Goal: Transaction & Acquisition: Download file/media

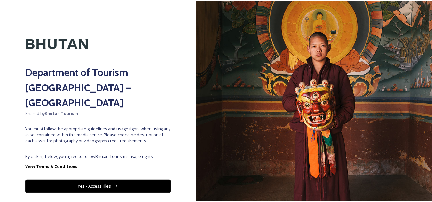
scroll to position [7, 0]
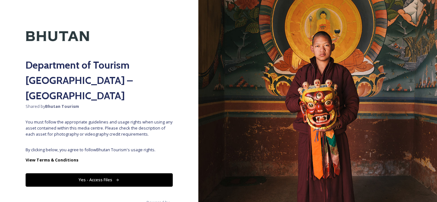
click at [94, 174] on button "Yes - Access Files" at bounding box center [99, 180] width 147 height 13
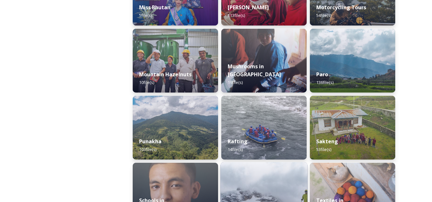
scroll to position [480, 0]
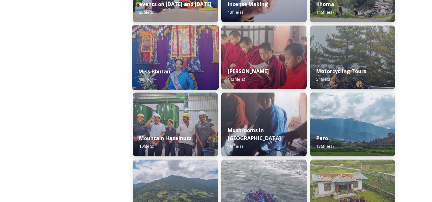
click at [155, 76] on div "Miss Bhutan 5 file(s)" at bounding box center [175, 75] width 87 height 29
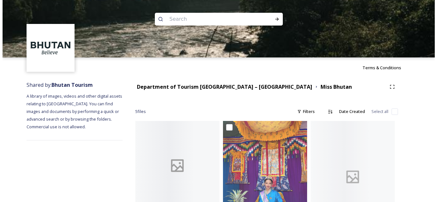
scroll to position [96, 0]
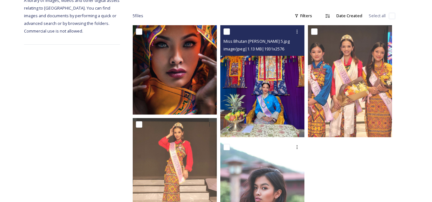
click at [247, 117] on img at bounding box center [262, 81] width 84 height 112
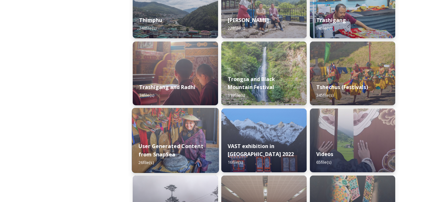
scroll to position [736, 0]
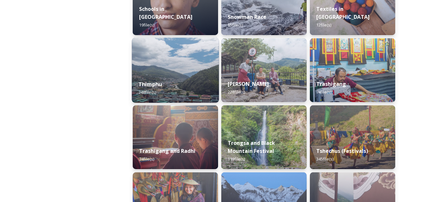
click at [173, 62] on img at bounding box center [175, 70] width 87 height 65
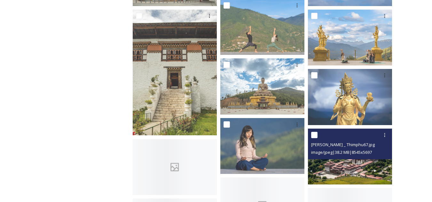
scroll to position [544, 0]
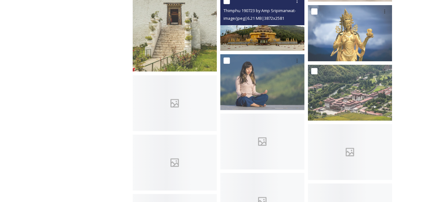
click at [275, 45] on img at bounding box center [262, 23] width 84 height 56
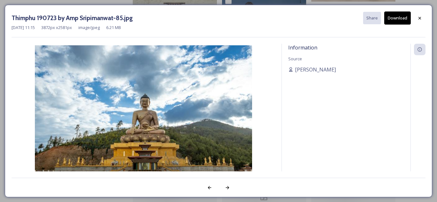
click at [395, 21] on button "Download" at bounding box center [397, 18] width 27 height 13
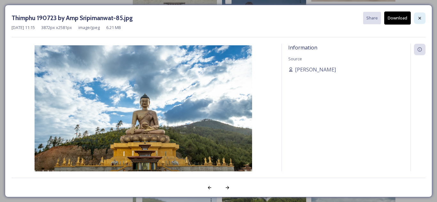
click at [421, 18] on icon at bounding box center [419, 18] width 5 height 5
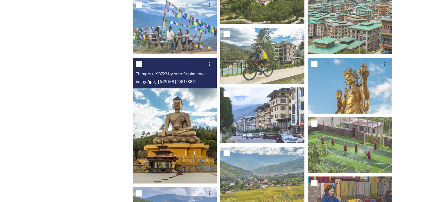
scroll to position [832, 0]
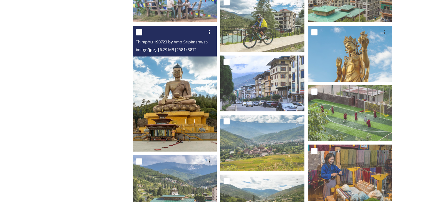
click at [166, 73] on img at bounding box center [175, 89] width 84 height 126
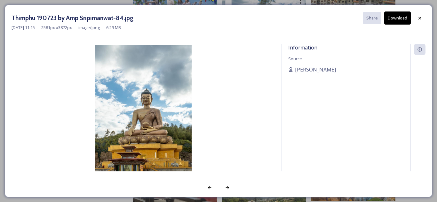
click at [393, 20] on button "Download" at bounding box center [397, 18] width 27 height 13
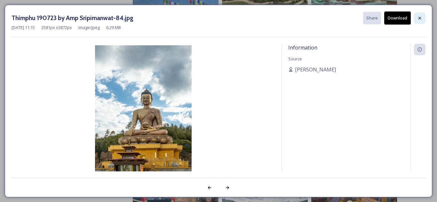
click at [419, 22] on div at bounding box center [420, 18] width 12 height 12
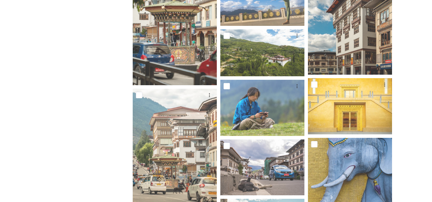
scroll to position [1024, 0]
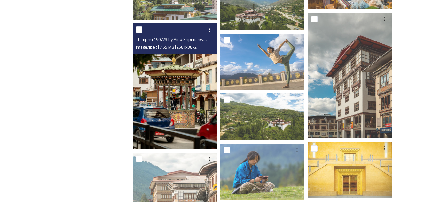
click at [186, 102] on img at bounding box center [175, 86] width 84 height 126
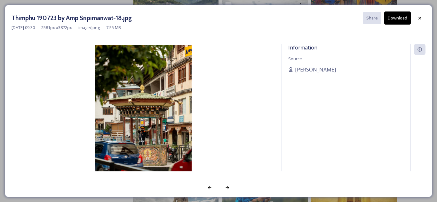
click at [390, 17] on button "Download" at bounding box center [397, 18] width 27 height 13
click at [423, 17] on div at bounding box center [420, 18] width 12 height 12
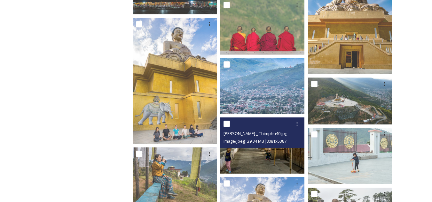
scroll to position [1344, 0]
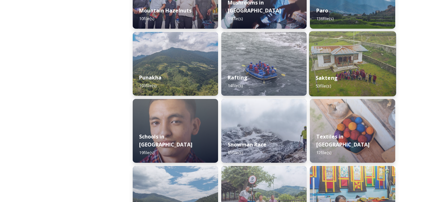
scroll to position [544, 0]
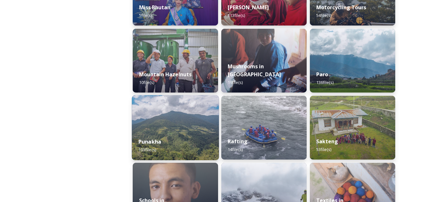
click at [153, 141] on strong "Punakha" at bounding box center [150, 142] width 23 height 7
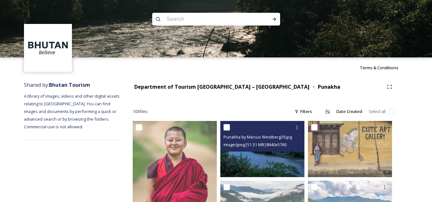
scroll to position [32, 0]
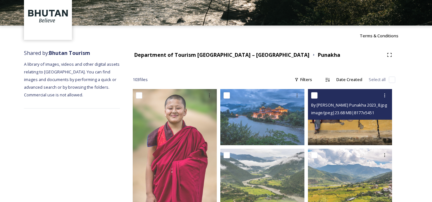
click at [342, 144] on img at bounding box center [350, 117] width 84 height 56
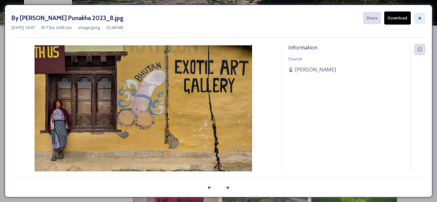
click at [419, 18] on icon at bounding box center [419, 18] width 3 height 3
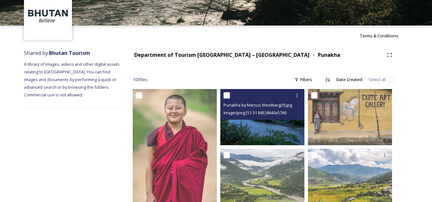
click at [251, 115] on span "image/jpeg | 51.31 MB | 8640 x 5760" at bounding box center [255, 113] width 63 height 6
click at [252, 130] on img at bounding box center [262, 117] width 84 height 56
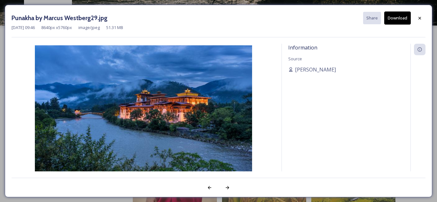
click at [403, 18] on button "Download" at bounding box center [397, 18] width 27 height 13
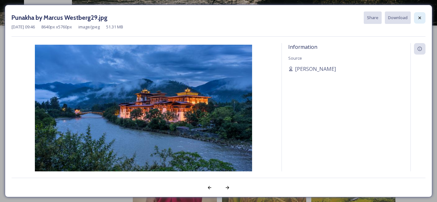
click at [421, 18] on icon at bounding box center [419, 17] width 5 height 5
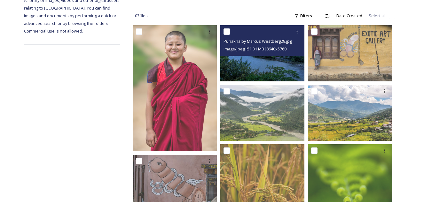
scroll to position [128, 0]
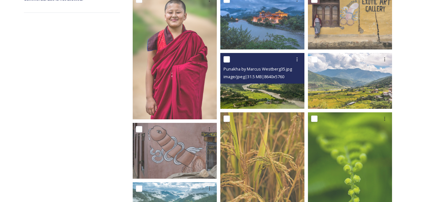
click at [267, 97] on img at bounding box center [262, 81] width 84 height 56
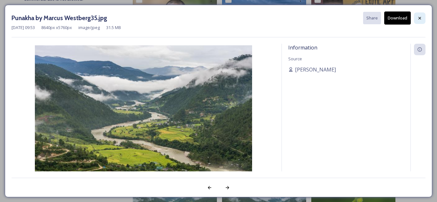
click at [418, 20] on icon at bounding box center [419, 18] width 5 height 5
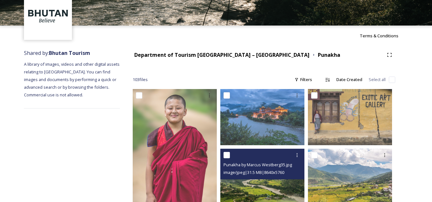
scroll to position [96, 0]
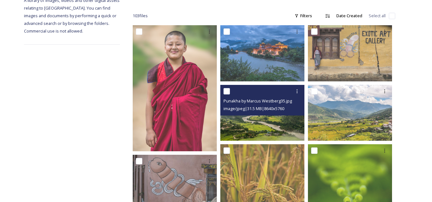
click at [260, 125] on img at bounding box center [262, 113] width 84 height 56
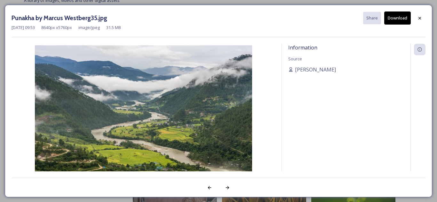
click at [401, 16] on button "Download" at bounding box center [397, 18] width 27 height 13
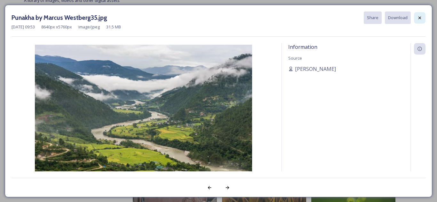
click at [418, 21] on div at bounding box center [420, 18] width 12 height 12
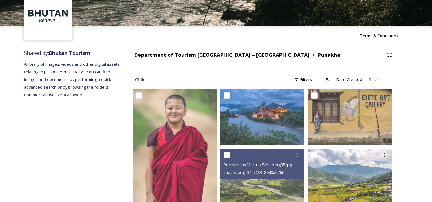
scroll to position [0, 0]
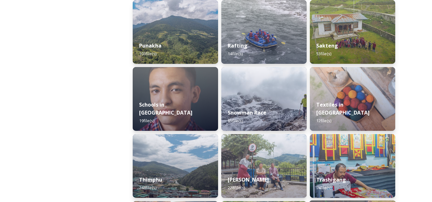
scroll to position [544, 0]
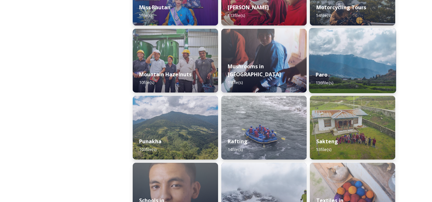
click at [372, 58] on img at bounding box center [352, 60] width 87 height 65
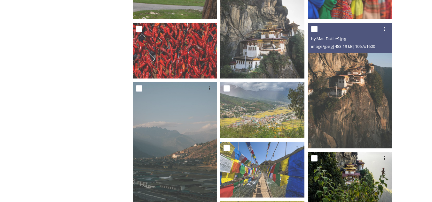
scroll to position [352, 0]
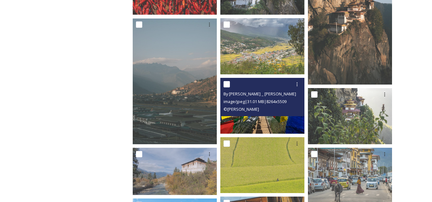
click at [276, 119] on img at bounding box center [262, 106] width 84 height 56
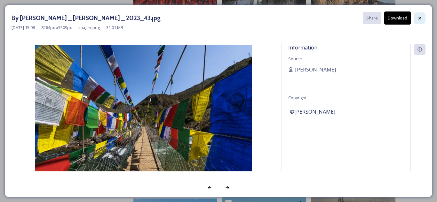
click at [424, 19] on div at bounding box center [420, 18] width 12 height 12
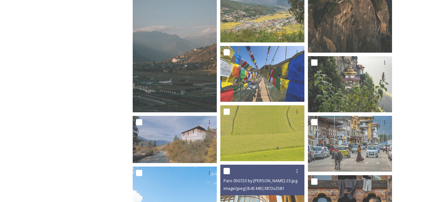
scroll to position [448, 0]
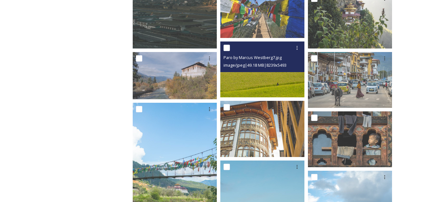
click at [289, 77] on img at bounding box center [262, 70] width 84 height 56
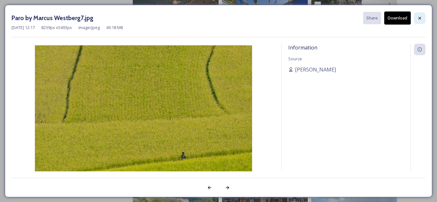
click at [421, 22] on div at bounding box center [420, 18] width 12 height 12
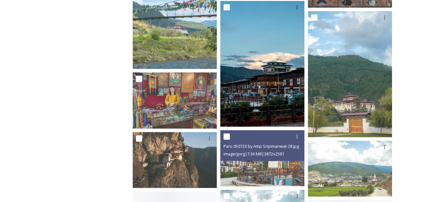
scroll to position [640, 0]
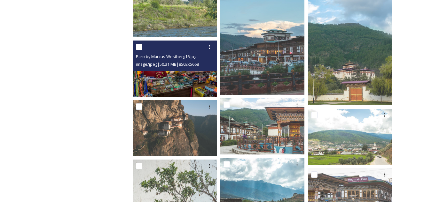
click at [156, 75] on img at bounding box center [175, 69] width 84 height 56
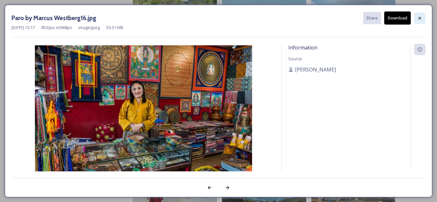
click at [419, 20] on icon at bounding box center [419, 18] width 5 height 5
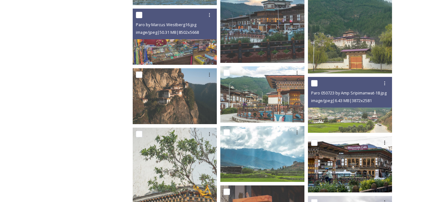
scroll to position [736, 0]
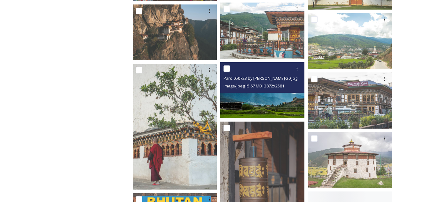
click at [273, 98] on img at bounding box center [262, 90] width 84 height 56
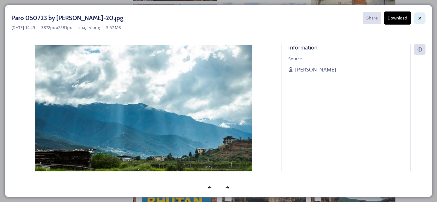
click at [420, 18] on icon at bounding box center [419, 18] width 3 height 3
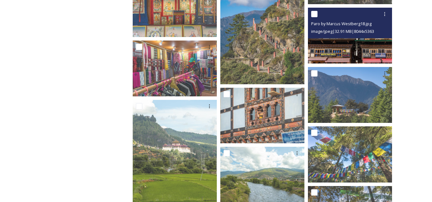
scroll to position [1788, 0]
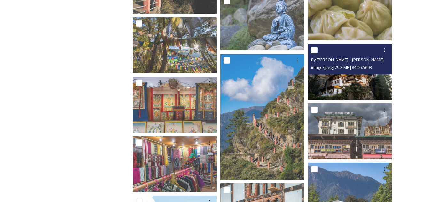
click at [356, 84] on img at bounding box center [350, 72] width 84 height 56
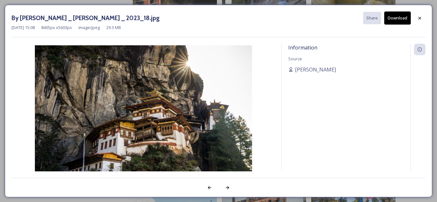
click at [400, 19] on button "Download" at bounding box center [397, 18] width 27 height 13
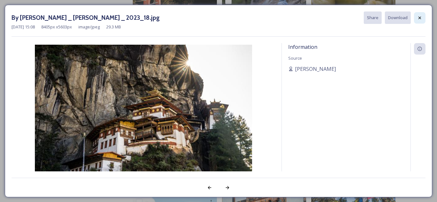
click at [418, 17] on icon at bounding box center [419, 17] width 5 height 5
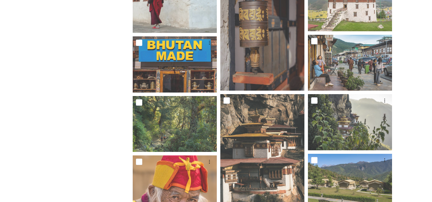
scroll to position [829, 0]
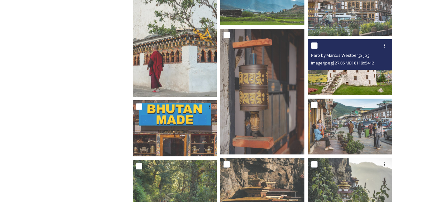
click at [351, 87] on img at bounding box center [350, 67] width 84 height 56
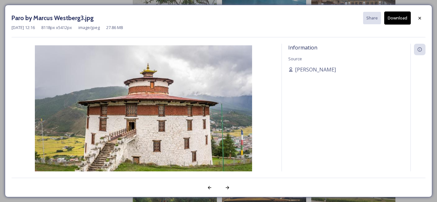
click at [401, 15] on button "Download" at bounding box center [397, 18] width 27 height 13
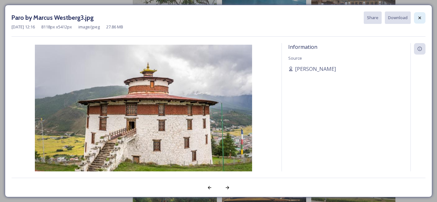
click at [420, 18] on icon at bounding box center [419, 17] width 3 height 3
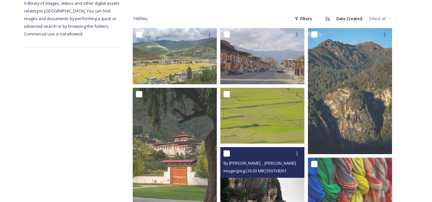
scroll to position [29, 0]
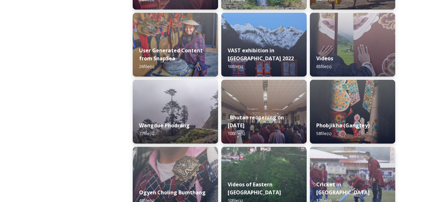
scroll to position [960, 0]
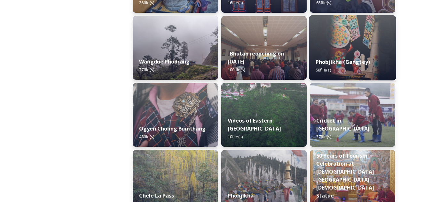
click at [345, 60] on strong "Phobjikha (Gangtey)" at bounding box center [343, 62] width 54 height 7
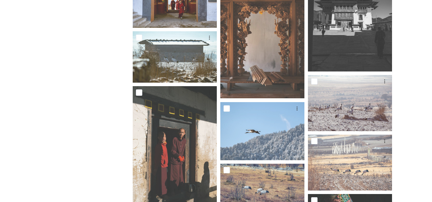
scroll to position [1056, 0]
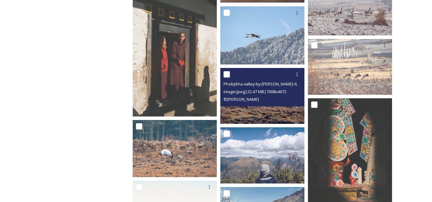
click at [256, 116] on img at bounding box center [262, 96] width 84 height 56
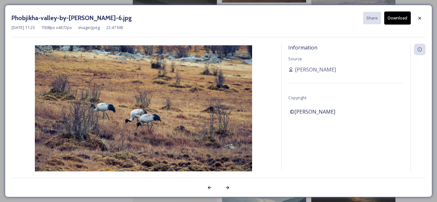
click at [396, 21] on button "Download" at bounding box center [397, 18] width 27 height 13
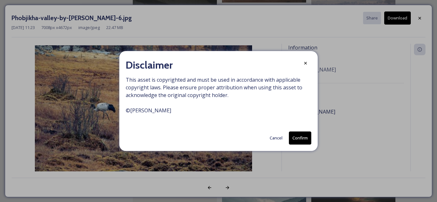
click at [300, 139] on button "Confirm" at bounding box center [300, 138] width 22 height 13
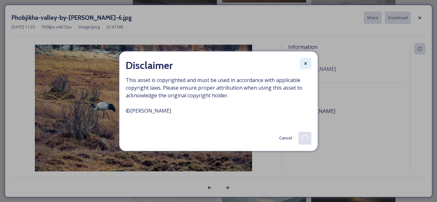
click at [306, 67] on div at bounding box center [306, 64] width 12 height 12
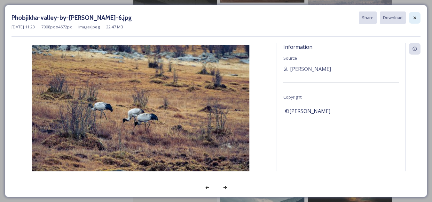
click at [415, 18] on icon at bounding box center [415, 17] width 3 height 3
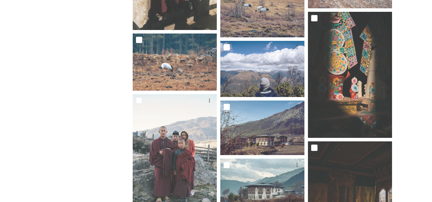
scroll to position [1078, 0]
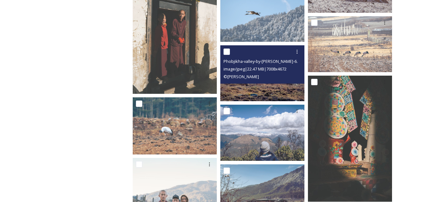
click at [265, 75] on div "© [PERSON_NAME]" at bounding box center [263, 77] width 79 height 8
click at [264, 85] on img at bounding box center [262, 73] width 84 height 56
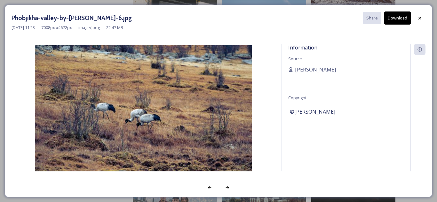
click at [397, 13] on button "Download" at bounding box center [397, 18] width 27 height 13
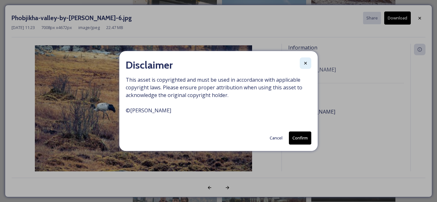
click at [308, 66] on div at bounding box center [306, 64] width 12 height 12
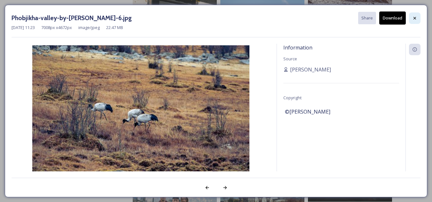
click at [414, 19] on icon at bounding box center [415, 18] width 3 height 3
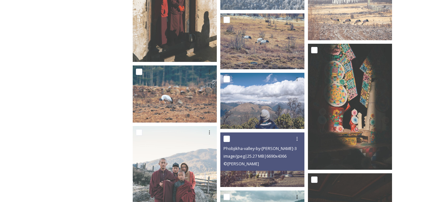
scroll to position [1046, 0]
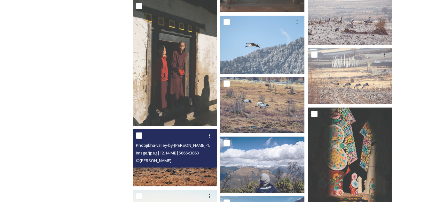
click at [160, 174] on img at bounding box center [175, 158] width 84 height 57
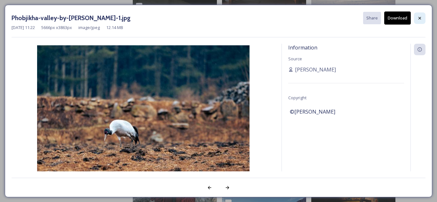
click at [420, 17] on icon at bounding box center [419, 18] width 3 height 3
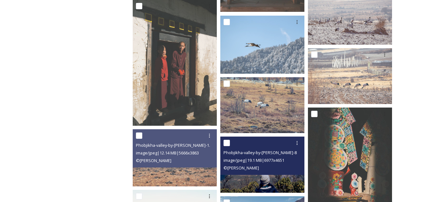
scroll to position [1078, 0]
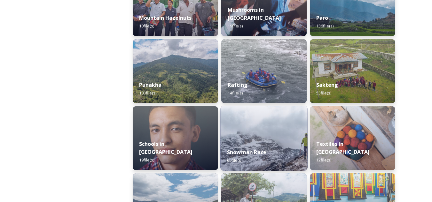
scroll to position [568, 0]
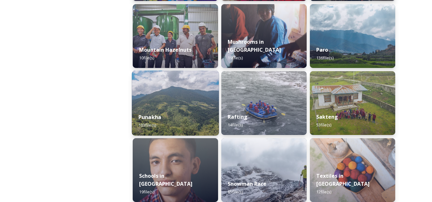
click at [174, 95] on img at bounding box center [175, 103] width 87 height 65
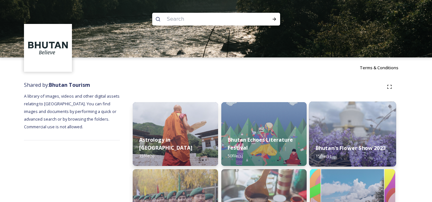
scroll to position [64, 0]
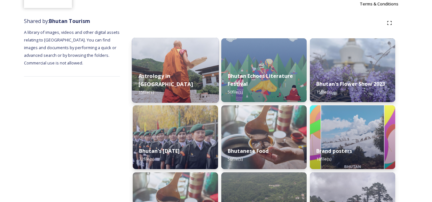
click at [197, 68] on img at bounding box center [175, 70] width 87 height 65
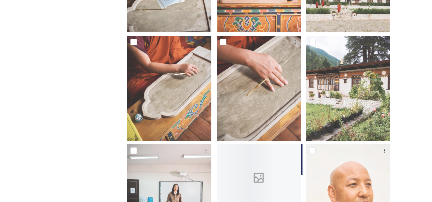
scroll to position [441, 0]
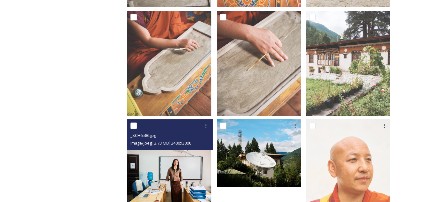
click at [158, 184] on img at bounding box center [169, 172] width 84 height 105
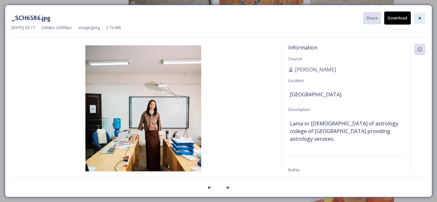
click at [422, 20] on icon at bounding box center [419, 18] width 5 height 5
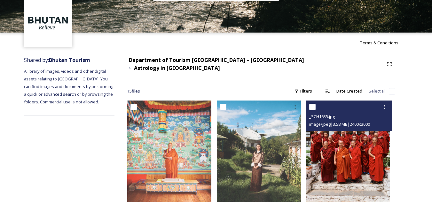
scroll to position [0, 0]
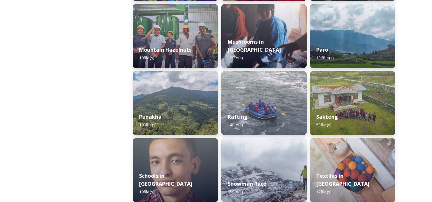
scroll to position [504, 0]
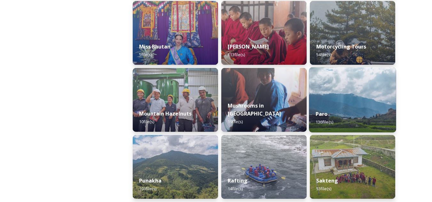
click at [331, 121] on span "136 file(s)" at bounding box center [325, 122] width 18 height 6
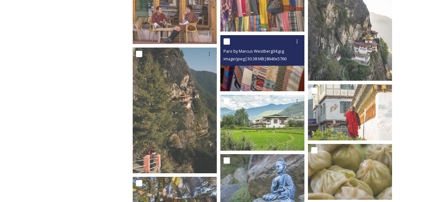
scroll to position [1533, 0]
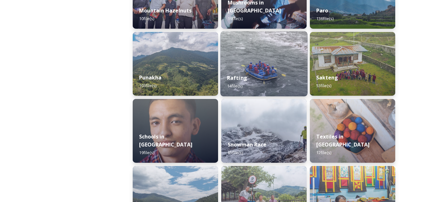
scroll to position [576, 0]
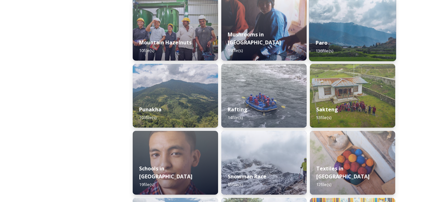
click at [347, 33] on div "Paro 136 file(s)" at bounding box center [352, 46] width 87 height 29
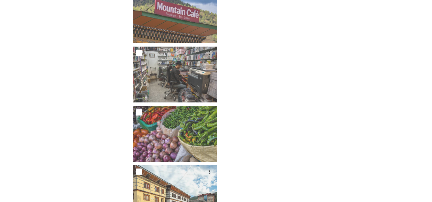
scroll to position [3644, 0]
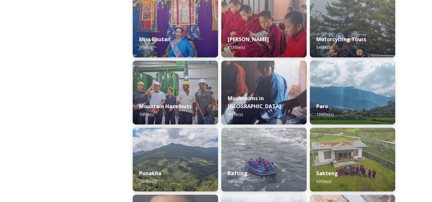
scroll to position [544, 0]
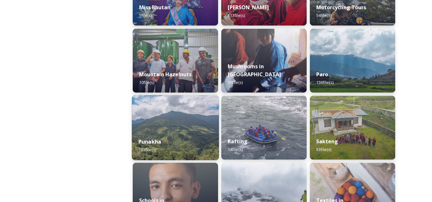
click at [175, 135] on div "Punakha 103 file(s)" at bounding box center [175, 145] width 87 height 29
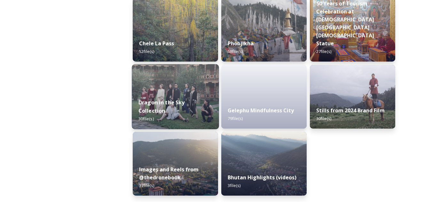
scroll to position [1016, 0]
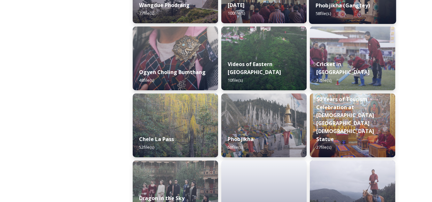
click at [316, 8] on strong "Phobjikha (Gangtey)" at bounding box center [343, 5] width 54 height 7
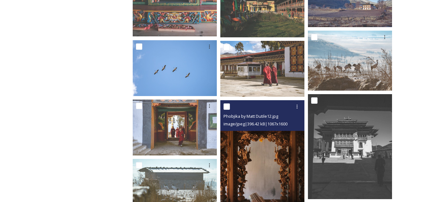
scroll to position [768, 0]
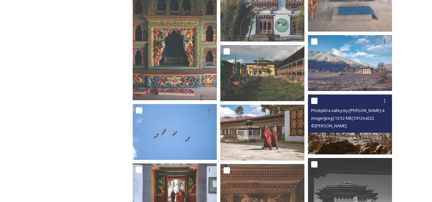
click at [334, 141] on img at bounding box center [350, 125] width 84 height 60
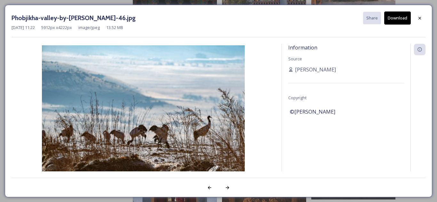
click at [399, 20] on button "Download" at bounding box center [397, 18] width 27 height 13
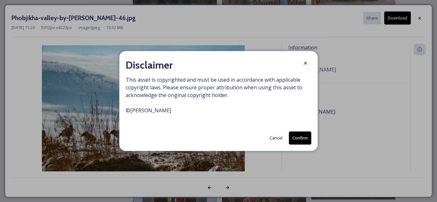
click at [277, 138] on button "Cancel" at bounding box center [275, 138] width 19 height 12
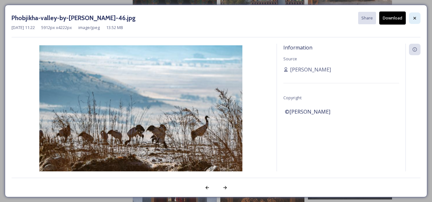
click at [413, 20] on icon at bounding box center [414, 18] width 5 height 5
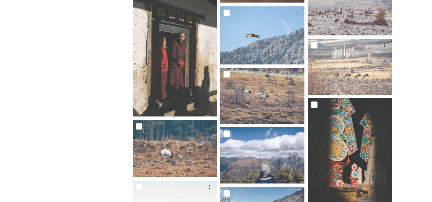
scroll to position [1152, 0]
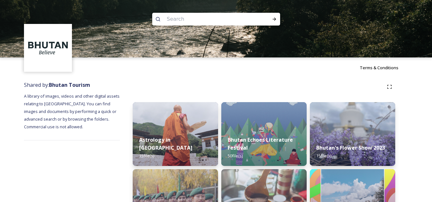
click at [208, 20] on input at bounding box center [208, 19] width 88 height 14
type input "Phuntsholing"
click at [271, 20] on div "Run Search" at bounding box center [275, 19] width 12 height 12
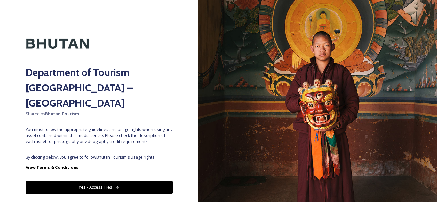
click at [120, 181] on button "Yes - Access Files" at bounding box center [99, 187] width 147 height 13
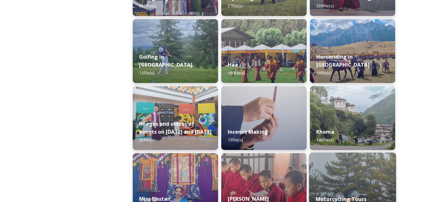
scroll to position [448, 0]
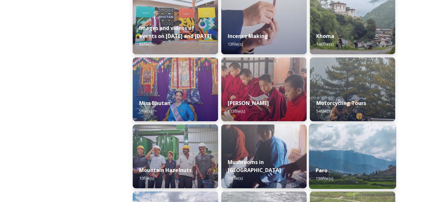
click at [332, 160] on img at bounding box center [352, 156] width 87 height 65
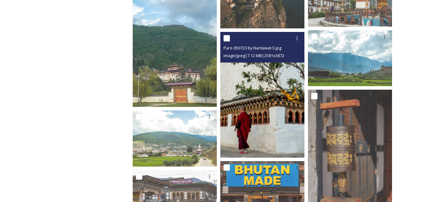
scroll to position [704, 0]
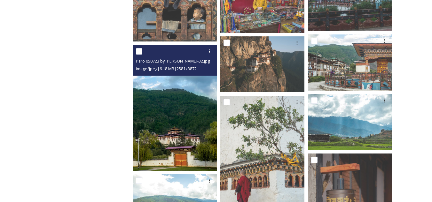
click at [172, 134] on img at bounding box center [175, 108] width 84 height 126
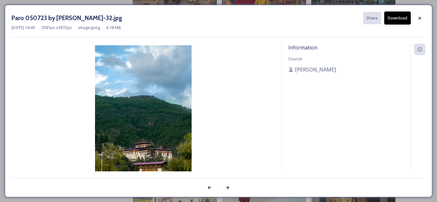
click at [401, 16] on button "Download" at bounding box center [397, 18] width 27 height 13
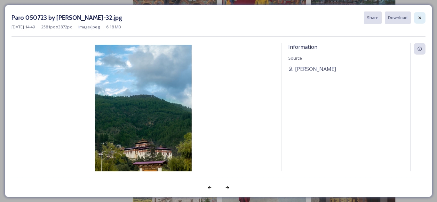
click at [417, 20] on div at bounding box center [420, 18] width 12 height 12
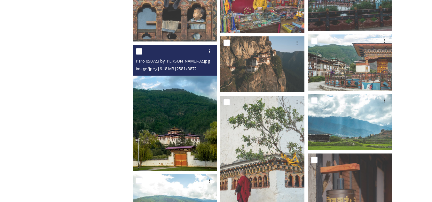
click at [187, 71] on span "image/jpeg | 6.18 MB | 2581 x 3872" at bounding box center [166, 69] width 61 height 6
click at [178, 100] on img at bounding box center [175, 108] width 84 height 126
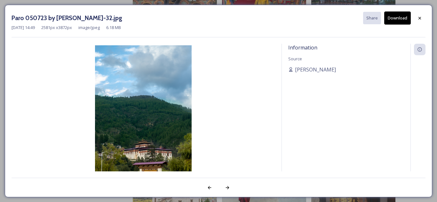
click at [386, 18] on button "Download" at bounding box center [397, 18] width 27 height 13
click at [397, 16] on button "Download" at bounding box center [397, 18] width 27 height 13
click at [396, 21] on button "Download" at bounding box center [397, 18] width 27 height 13
drag, startPoint x: 398, startPoint y: 21, endPoint x: 269, endPoint y: 75, distance: 140.0
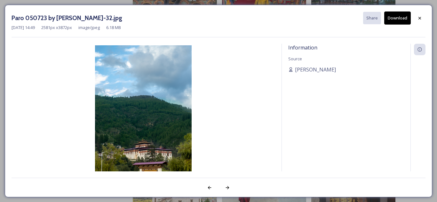
click at [269, 75] on img at bounding box center [144, 117] width 264 height 145
click at [419, 14] on div at bounding box center [420, 18] width 12 height 12
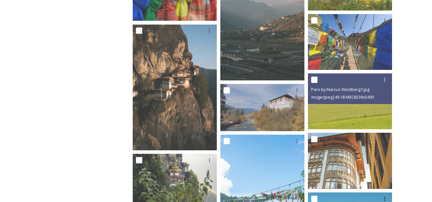
scroll to position [320, 0]
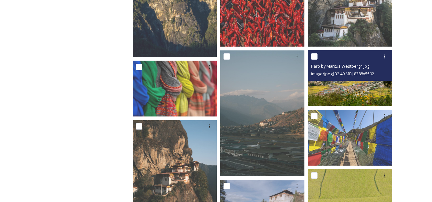
click at [352, 92] on img at bounding box center [350, 78] width 84 height 56
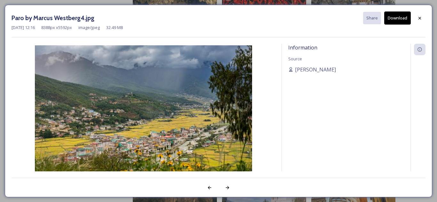
click at [408, 19] on button "Download" at bounding box center [397, 18] width 27 height 13
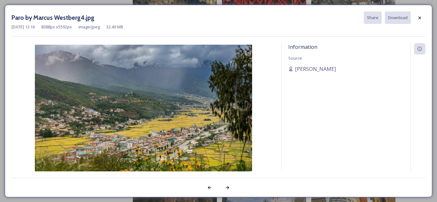
click at [126, 101] on img at bounding box center [144, 117] width 264 height 145
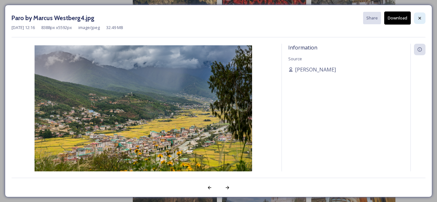
click at [421, 16] on icon at bounding box center [419, 18] width 5 height 5
